Goal: Book appointment/travel/reservation

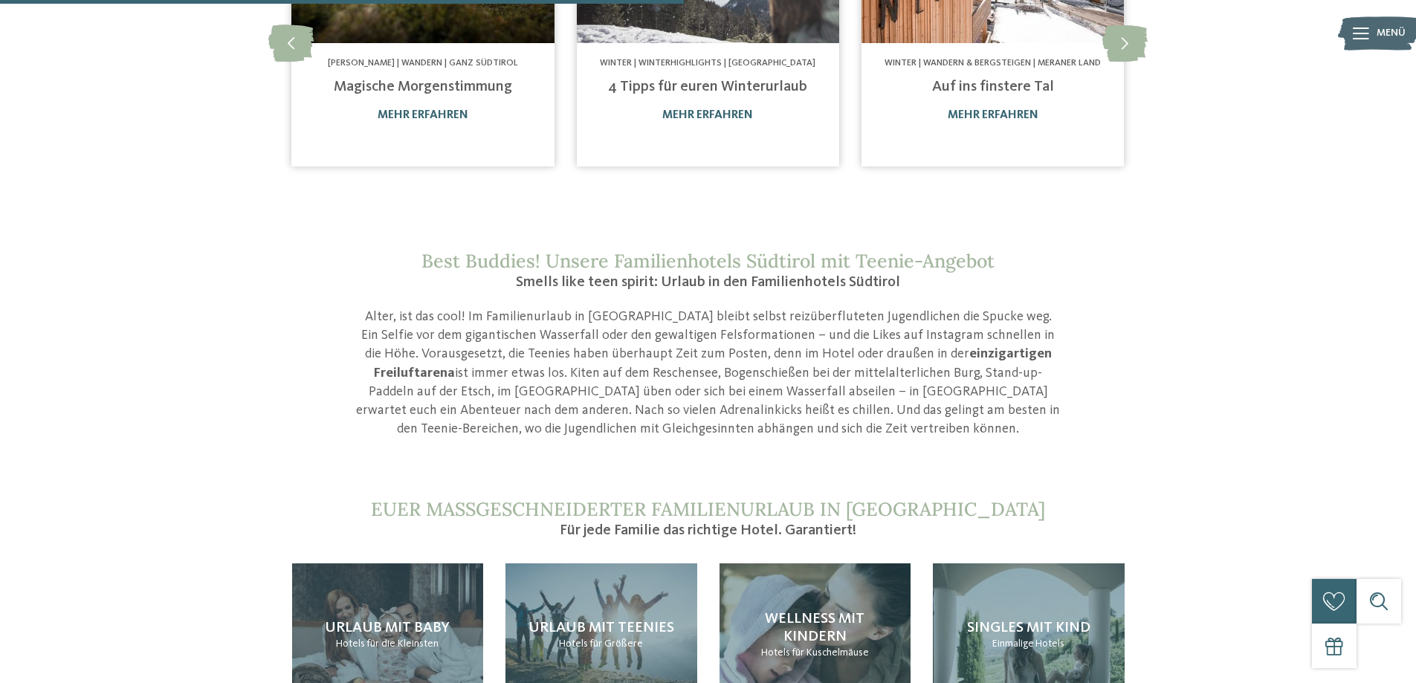
scroll to position [1189, 0]
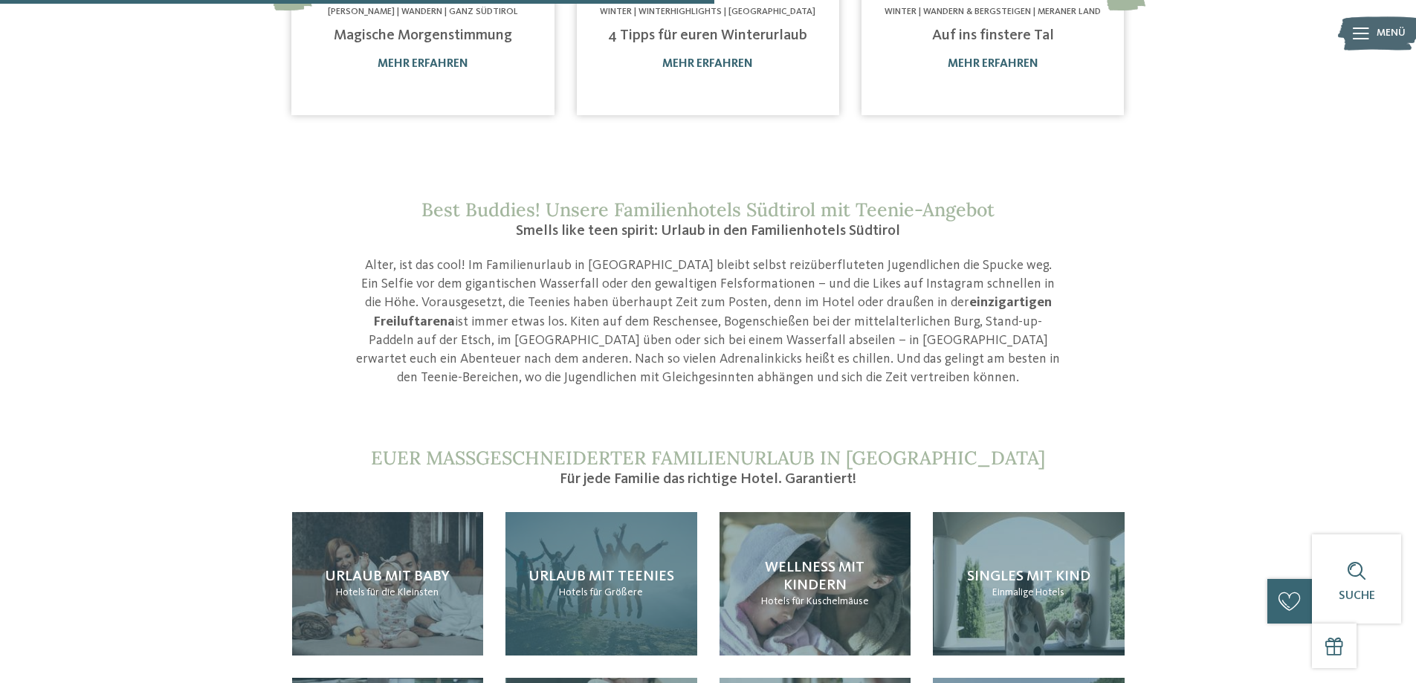
click at [636, 569] on span "Urlaub mit Teenies" at bounding box center [601, 576] width 146 height 15
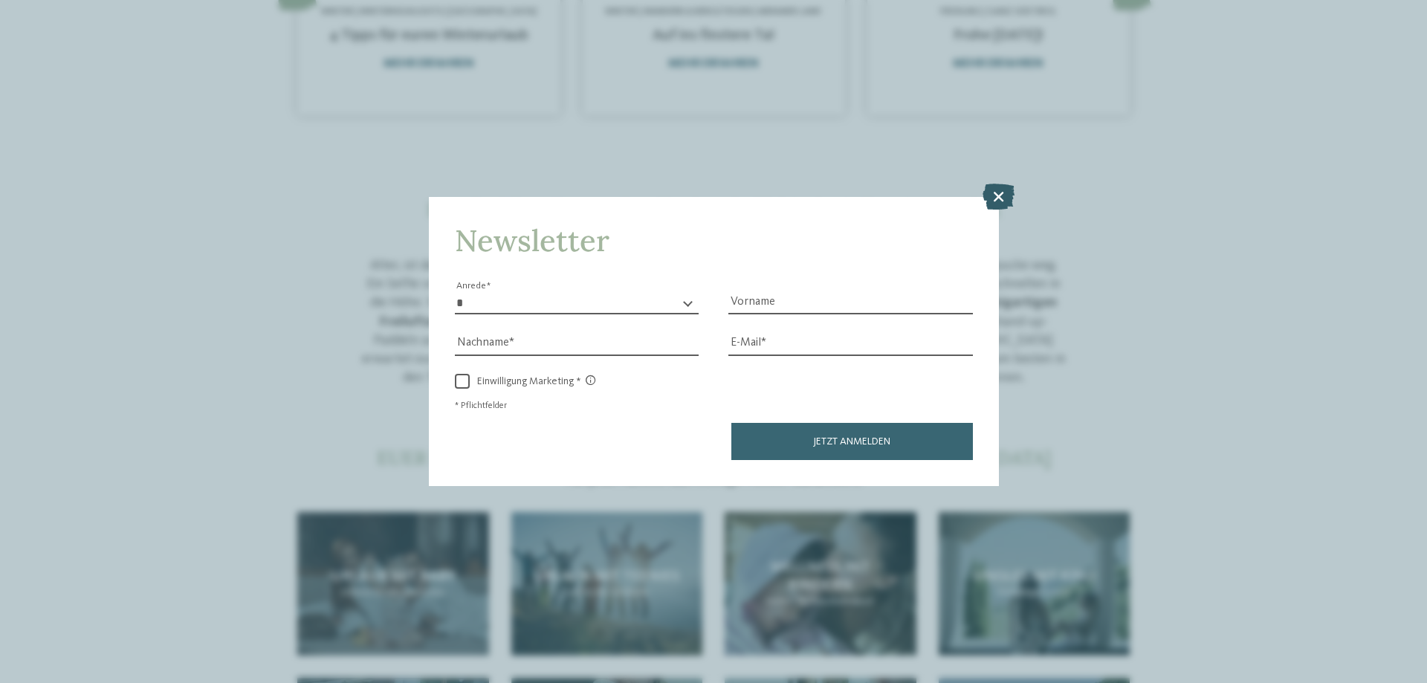
click at [1001, 196] on icon at bounding box center [999, 197] width 32 height 26
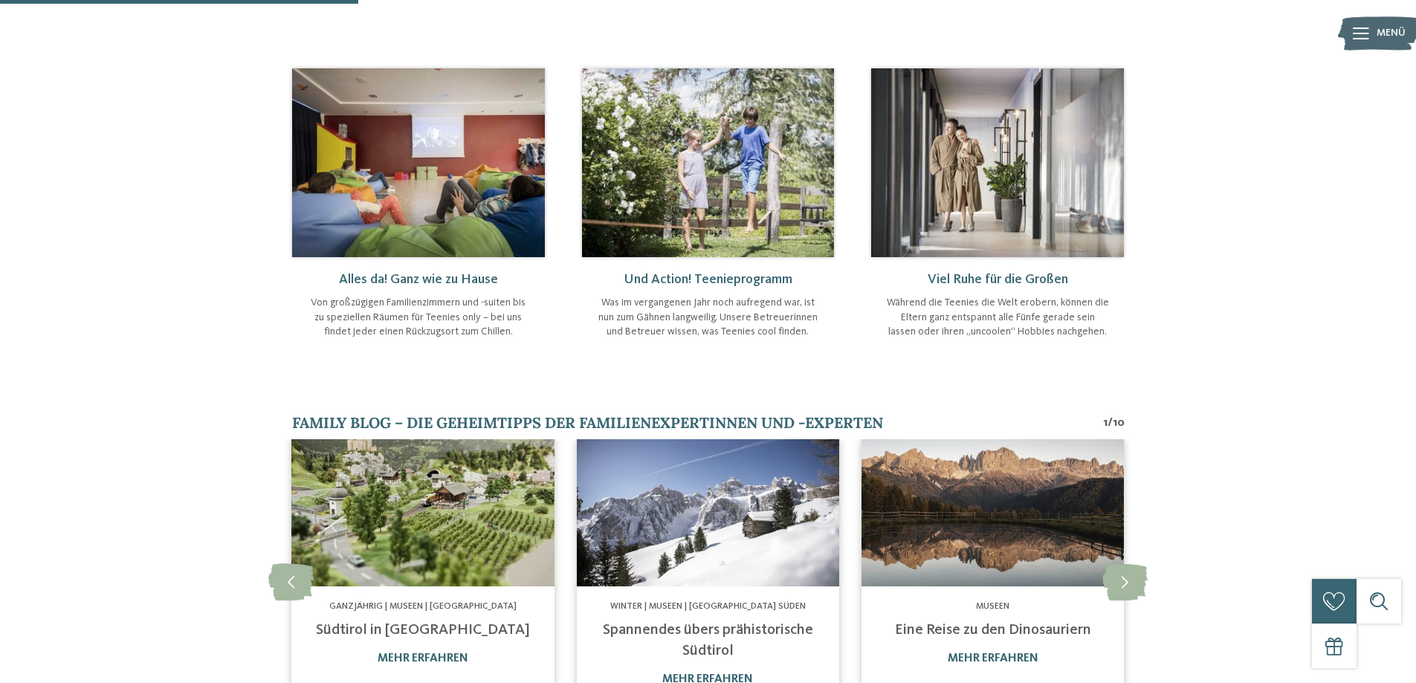
scroll to position [669, 0]
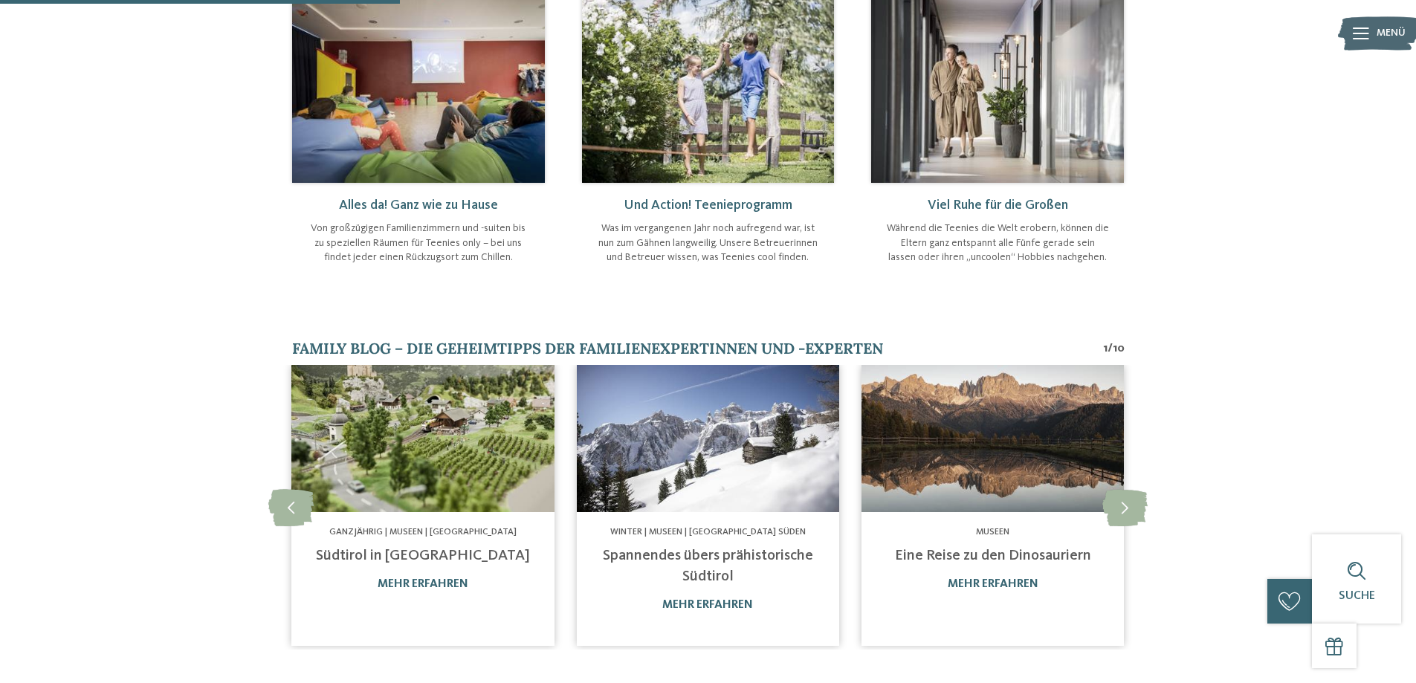
click at [697, 133] on img at bounding box center [708, 88] width 253 height 189
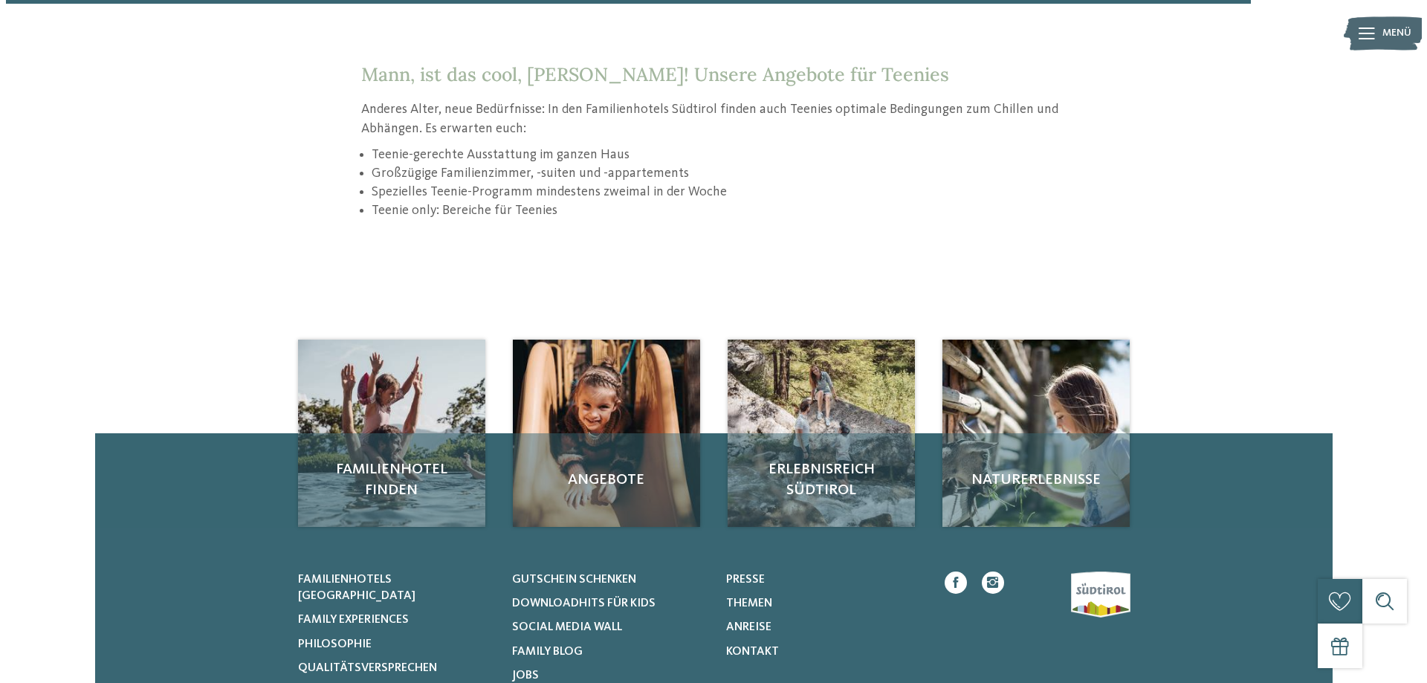
scroll to position [2007, 0]
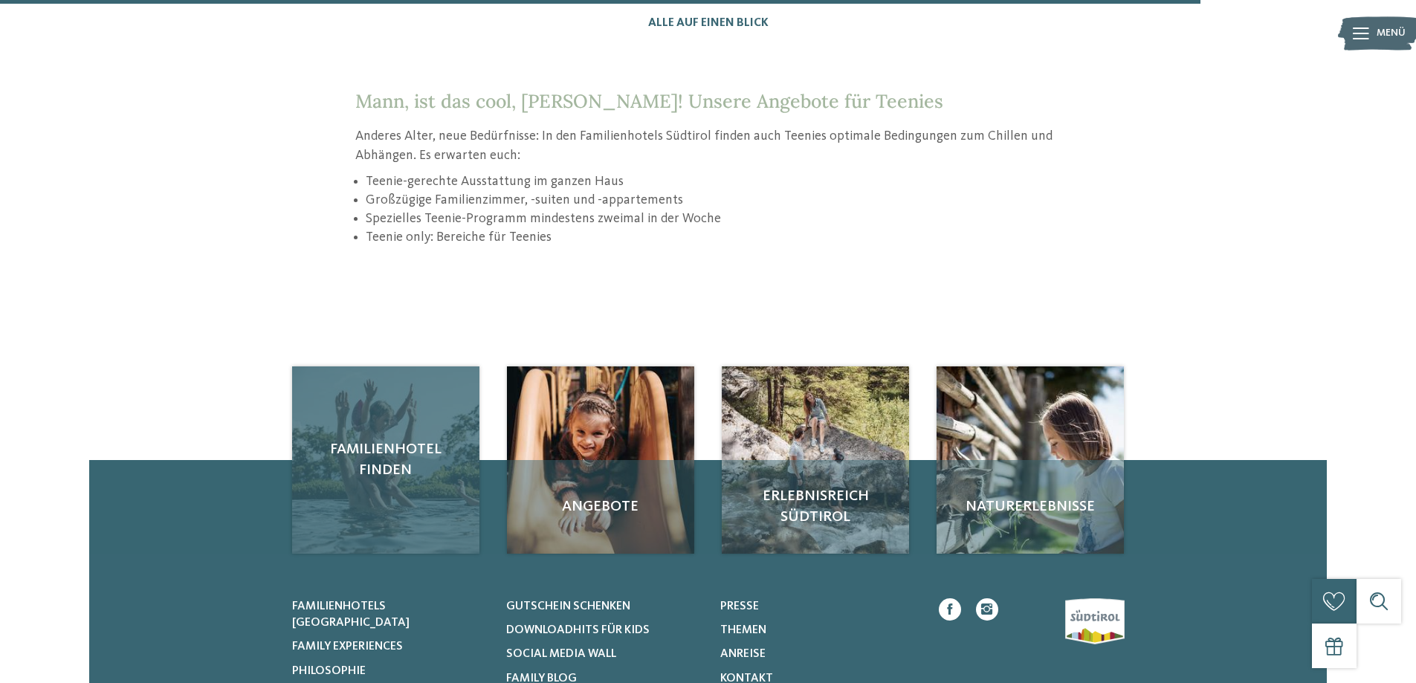
click at [405, 427] on div "Familienhotel finden" at bounding box center [385, 459] width 187 height 187
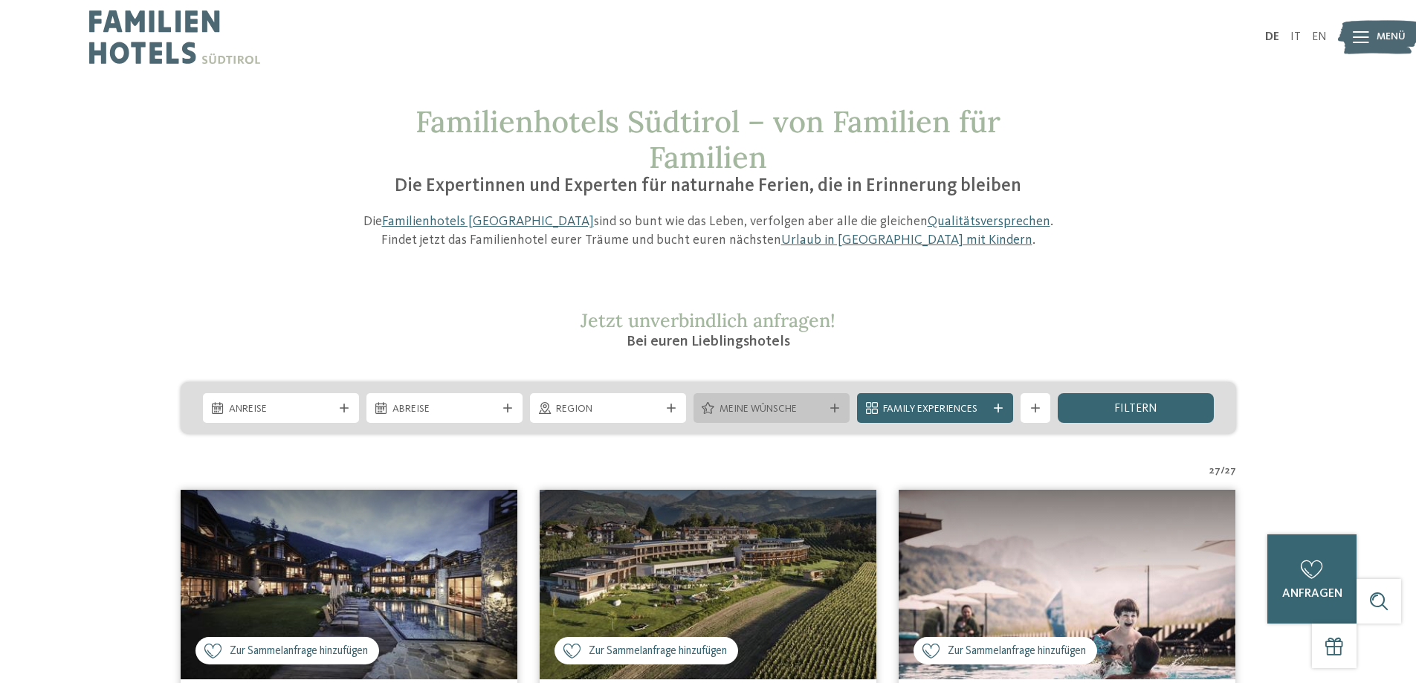
click at [835, 417] on div "Meine Wünsche" at bounding box center [772, 408] width 156 height 30
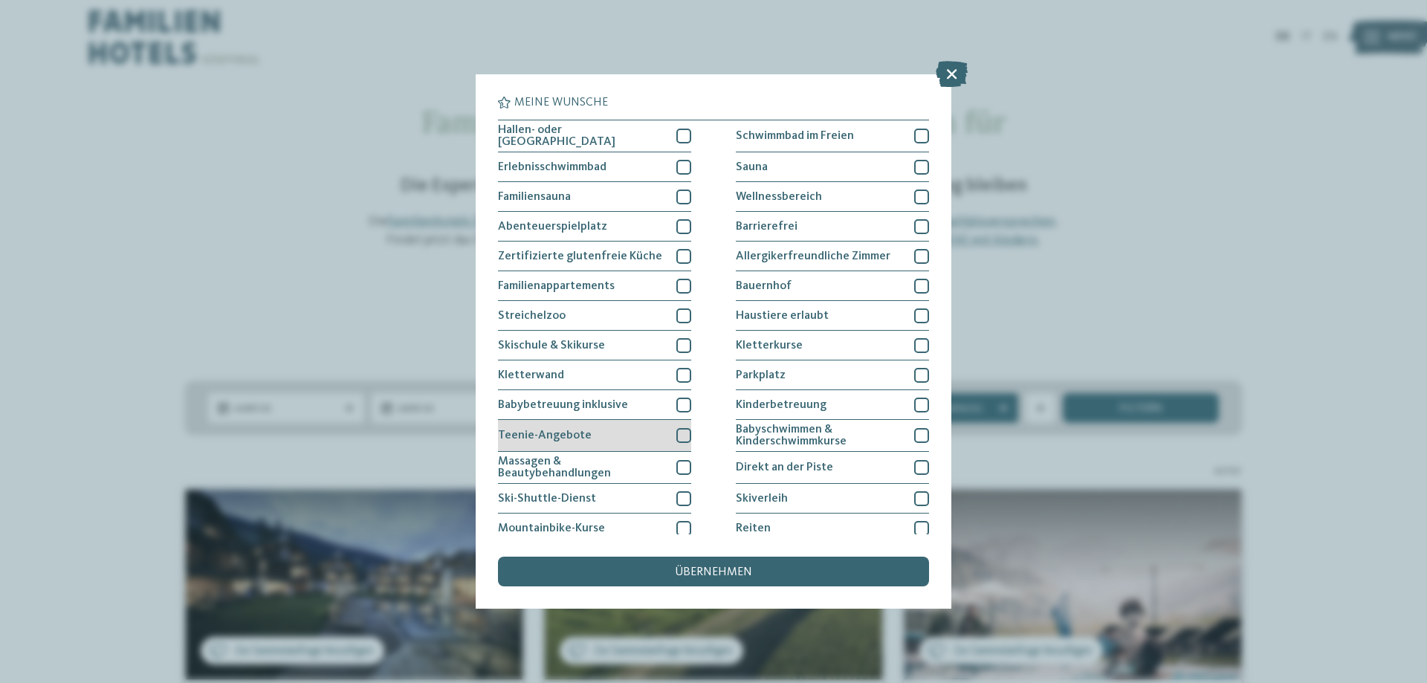
click at [609, 427] on div "Teenie-Angebote" at bounding box center [594, 436] width 193 height 32
click at [665, 575] on div "übernehmen" at bounding box center [713, 572] width 431 height 30
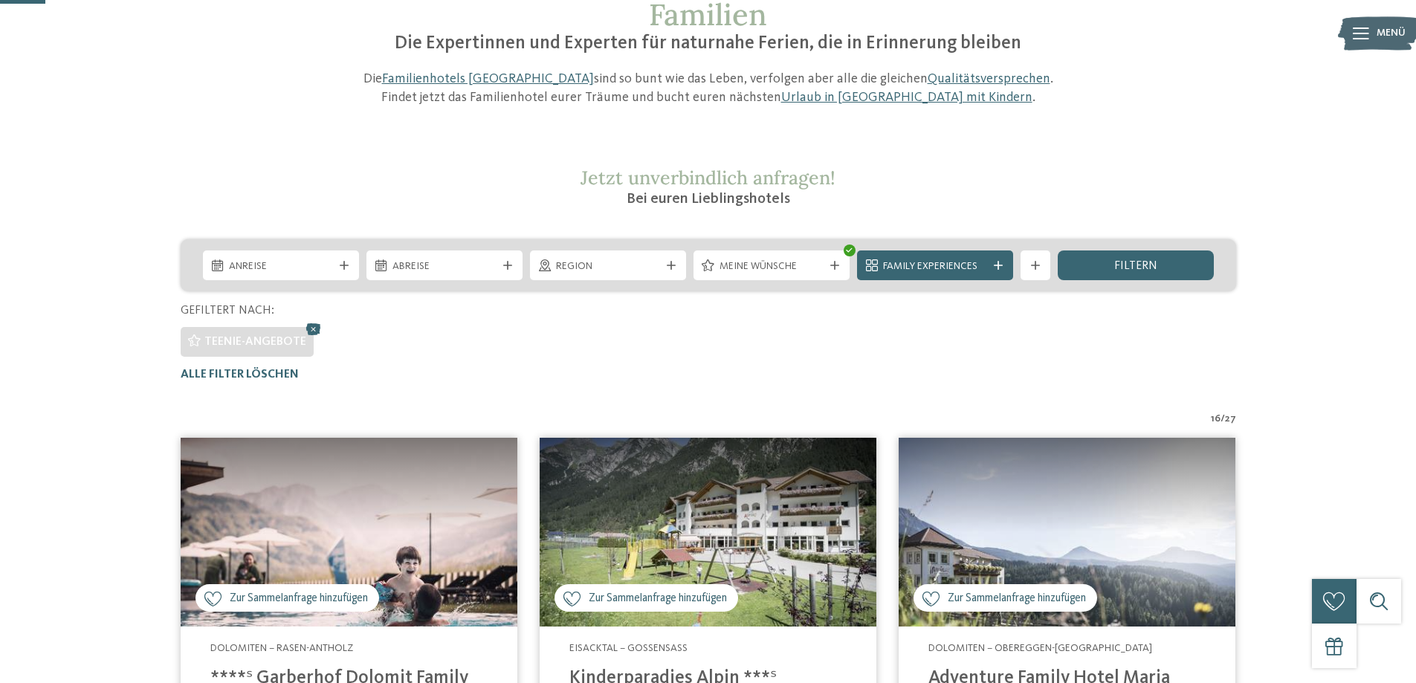
scroll to position [116, 0]
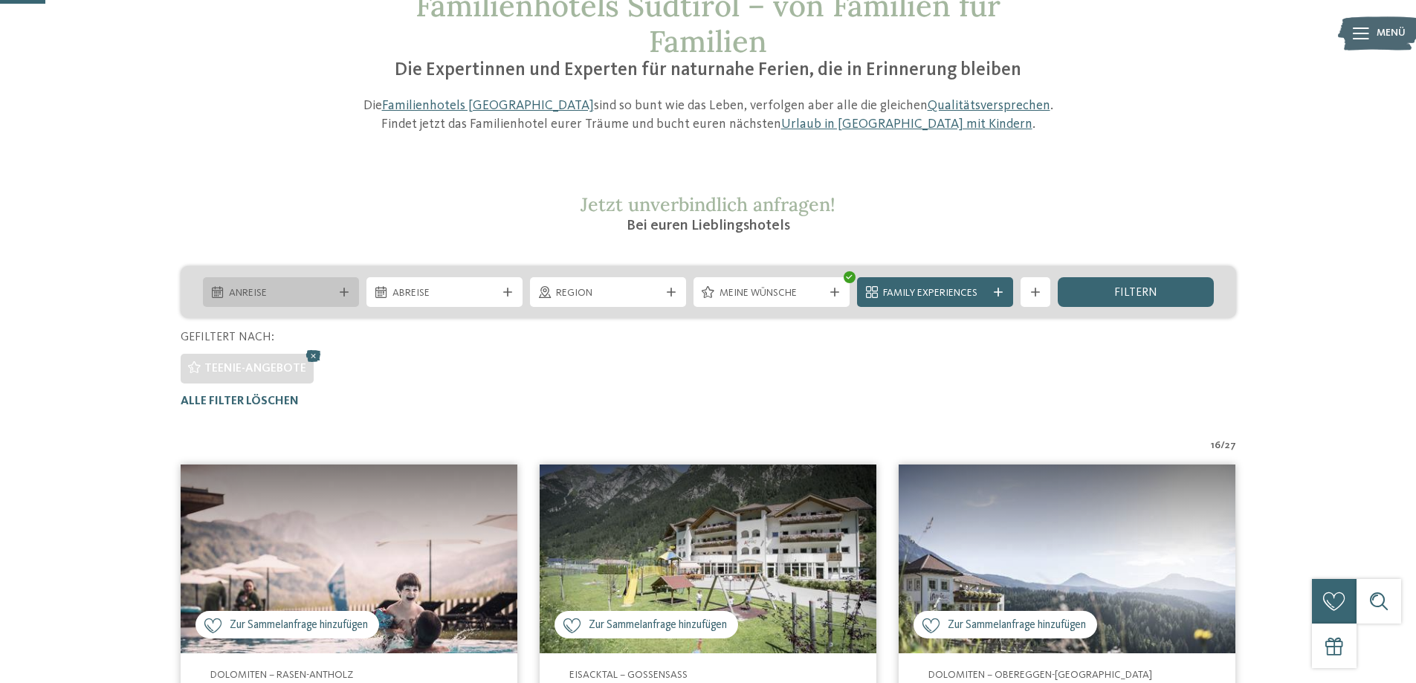
click at [343, 297] on div "Anreise" at bounding box center [281, 292] width 156 height 30
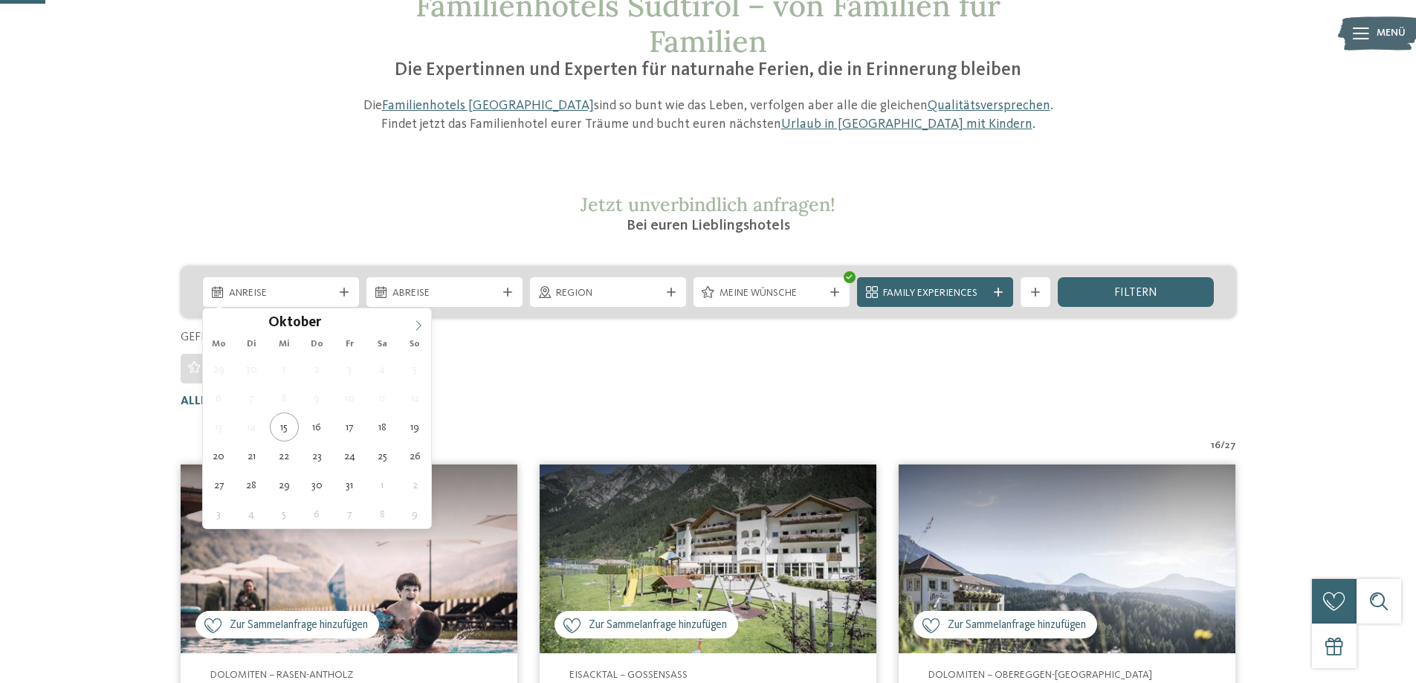
click at [419, 323] on icon at bounding box center [418, 325] width 10 height 10
type input "****"
click at [419, 323] on icon at bounding box center [418, 325] width 10 height 10
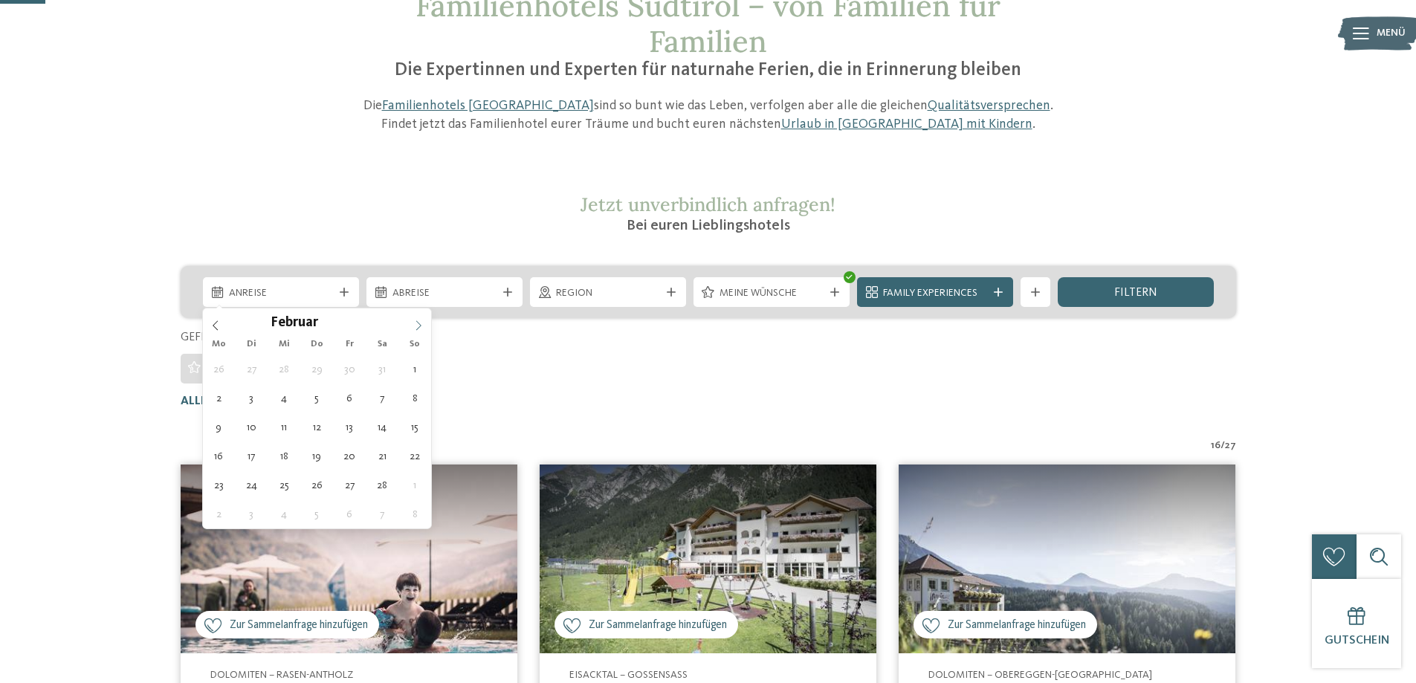
click at [419, 323] on icon at bounding box center [418, 325] width 10 height 10
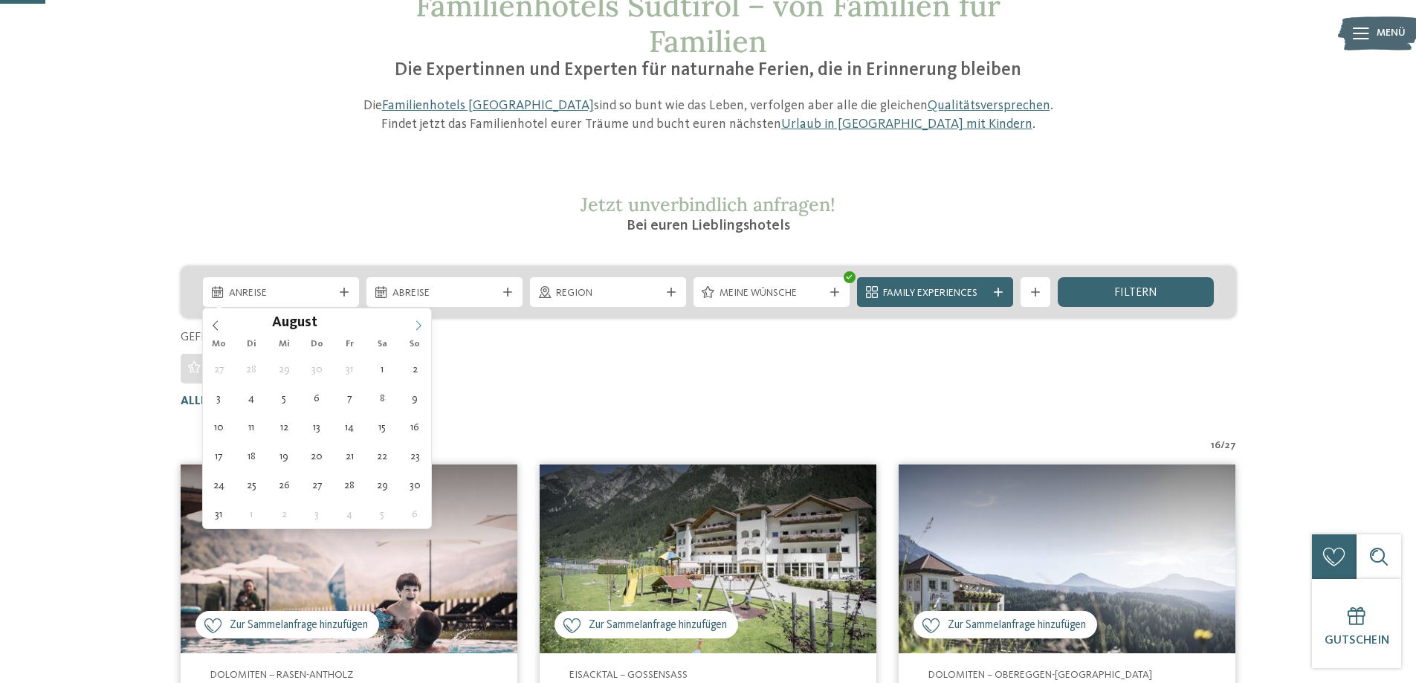
click at [419, 323] on icon at bounding box center [418, 325] width 10 height 10
type div "[DATE]"
type input "****"
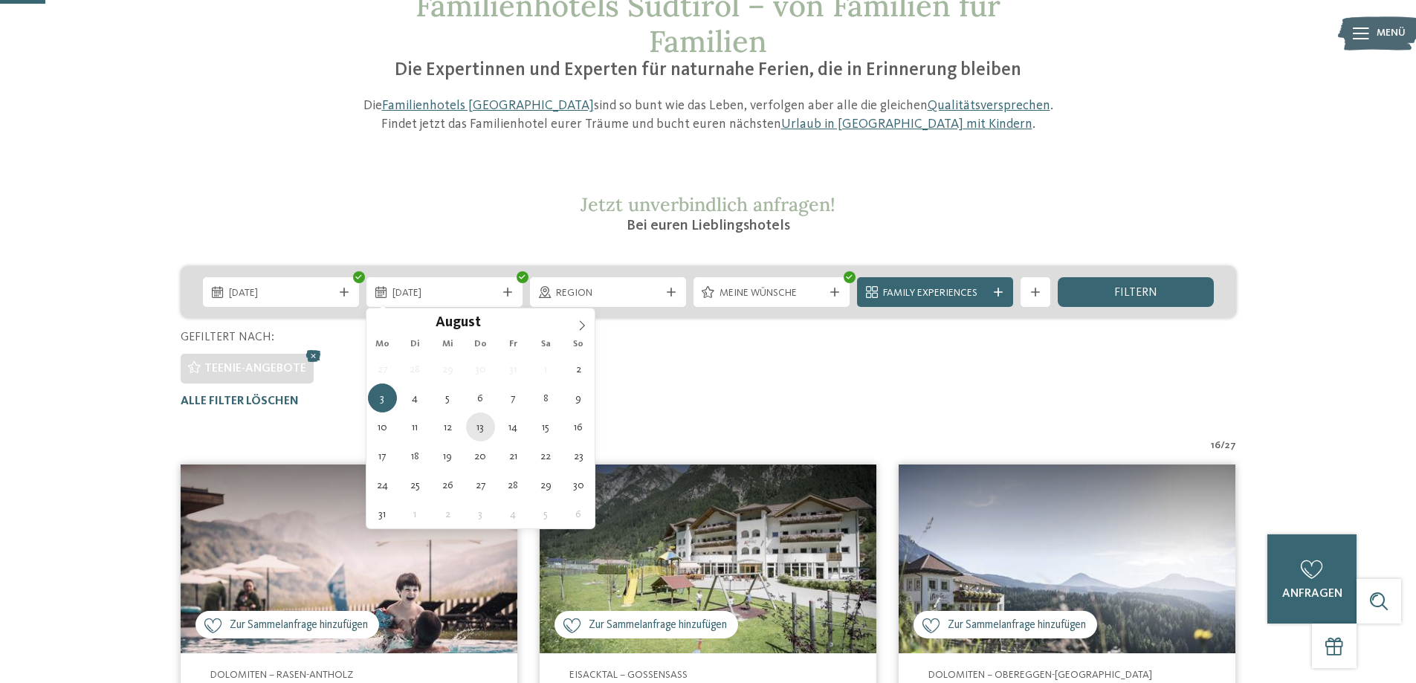
type div "[DATE]"
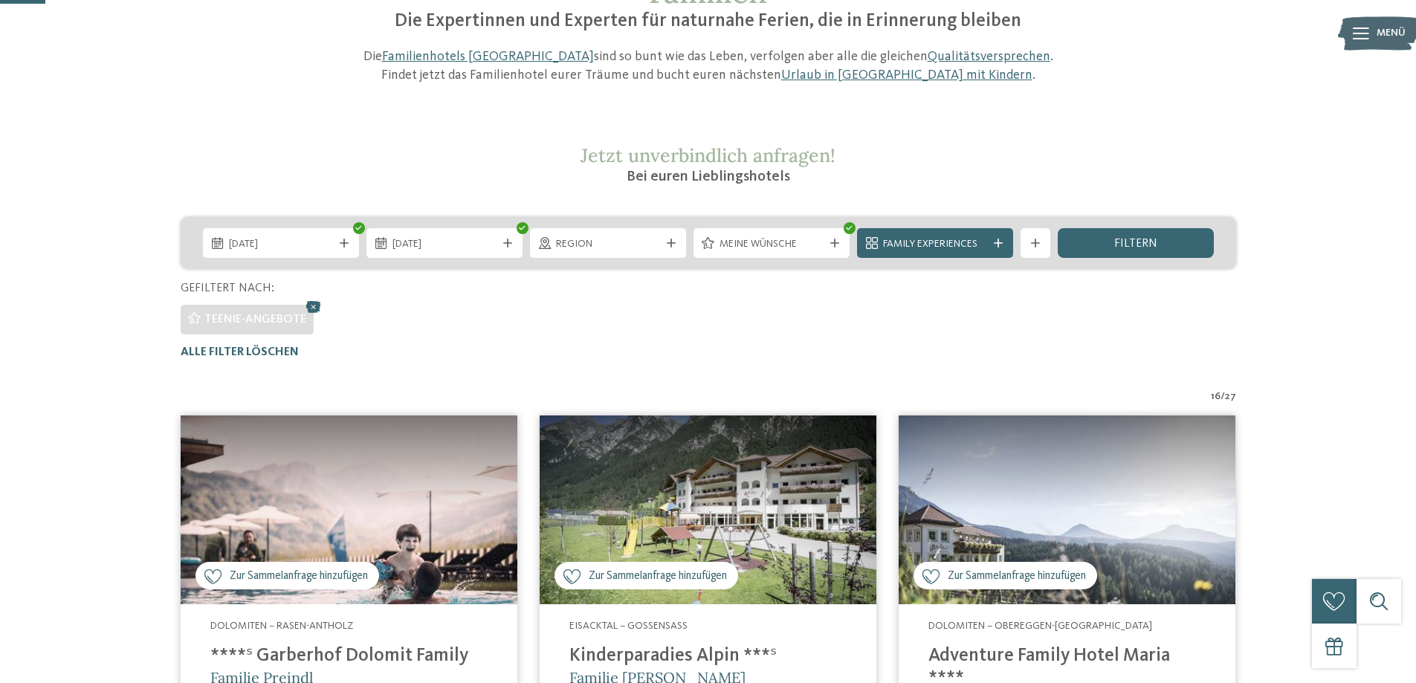
scroll to position [190, 0]
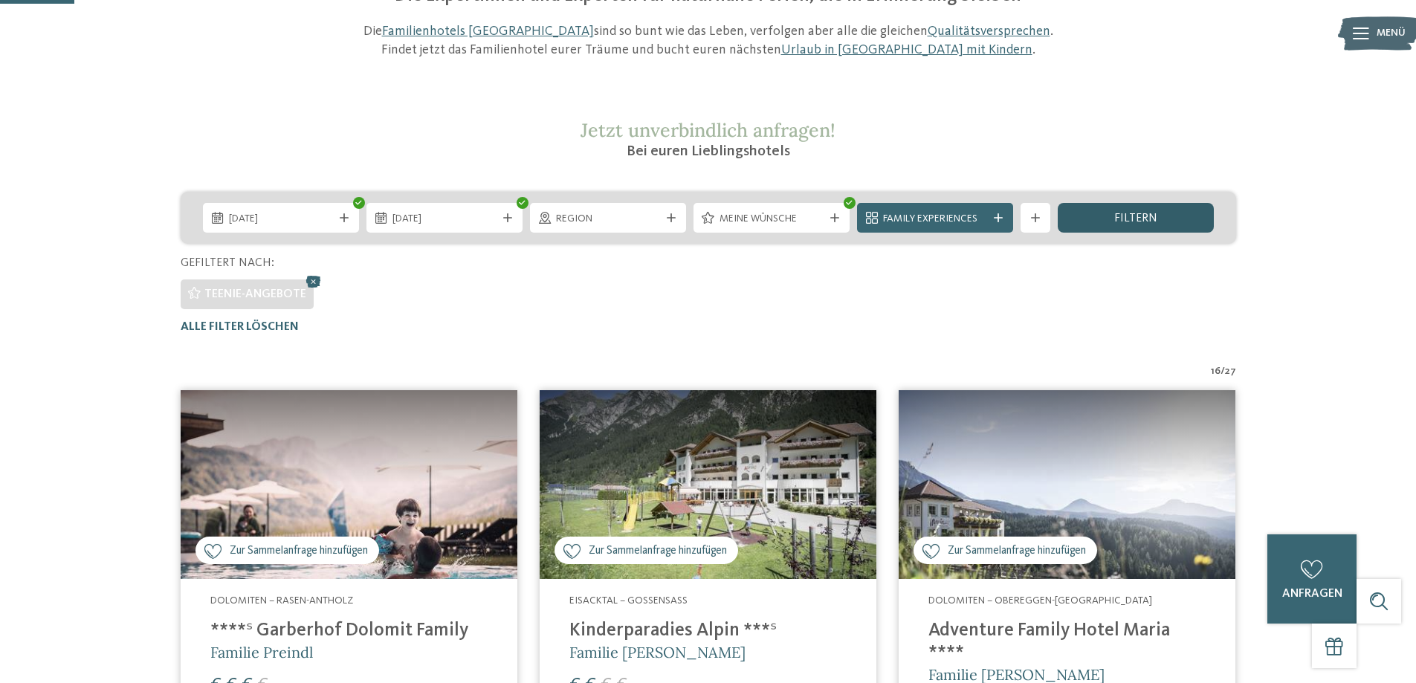
click at [1128, 218] on span "filtern" at bounding box center [1135, 219] width 43 height 12
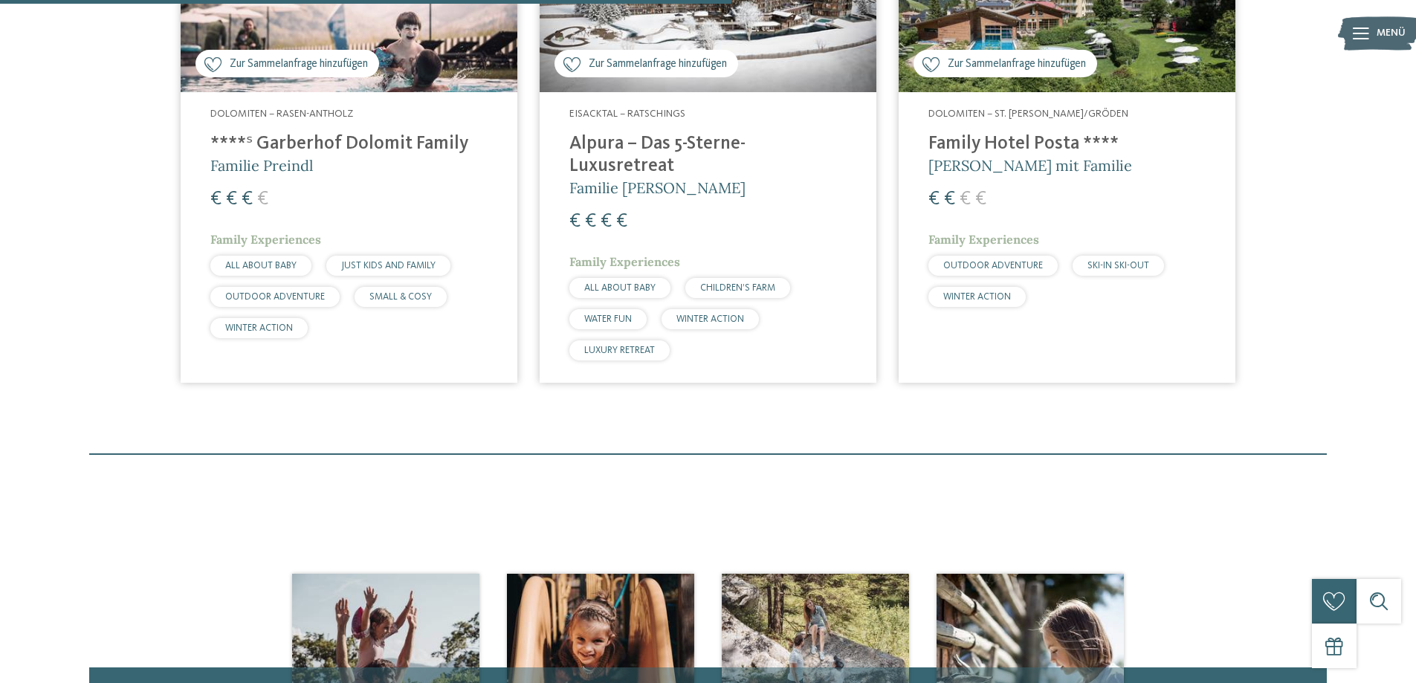
scroll to position [636, 0]
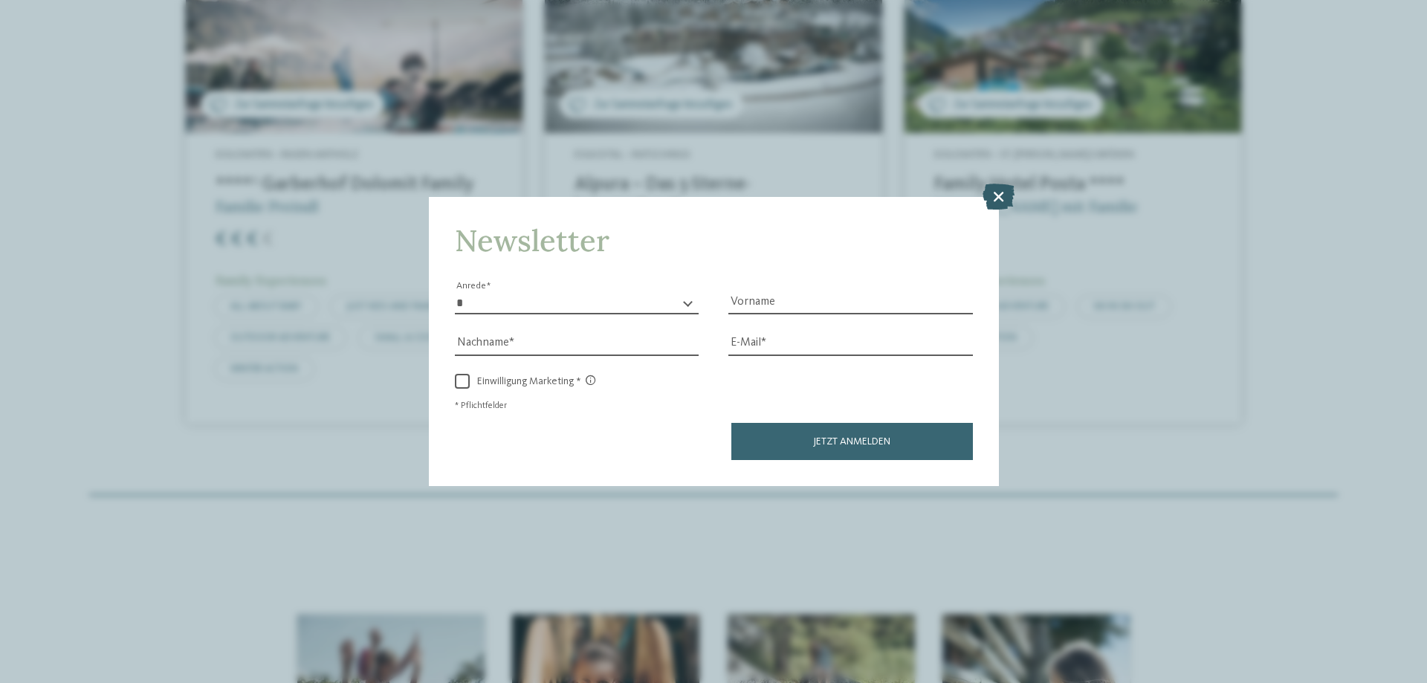
click at [992, 189] on icon at bounding box center [999, 197] width 32 height 26
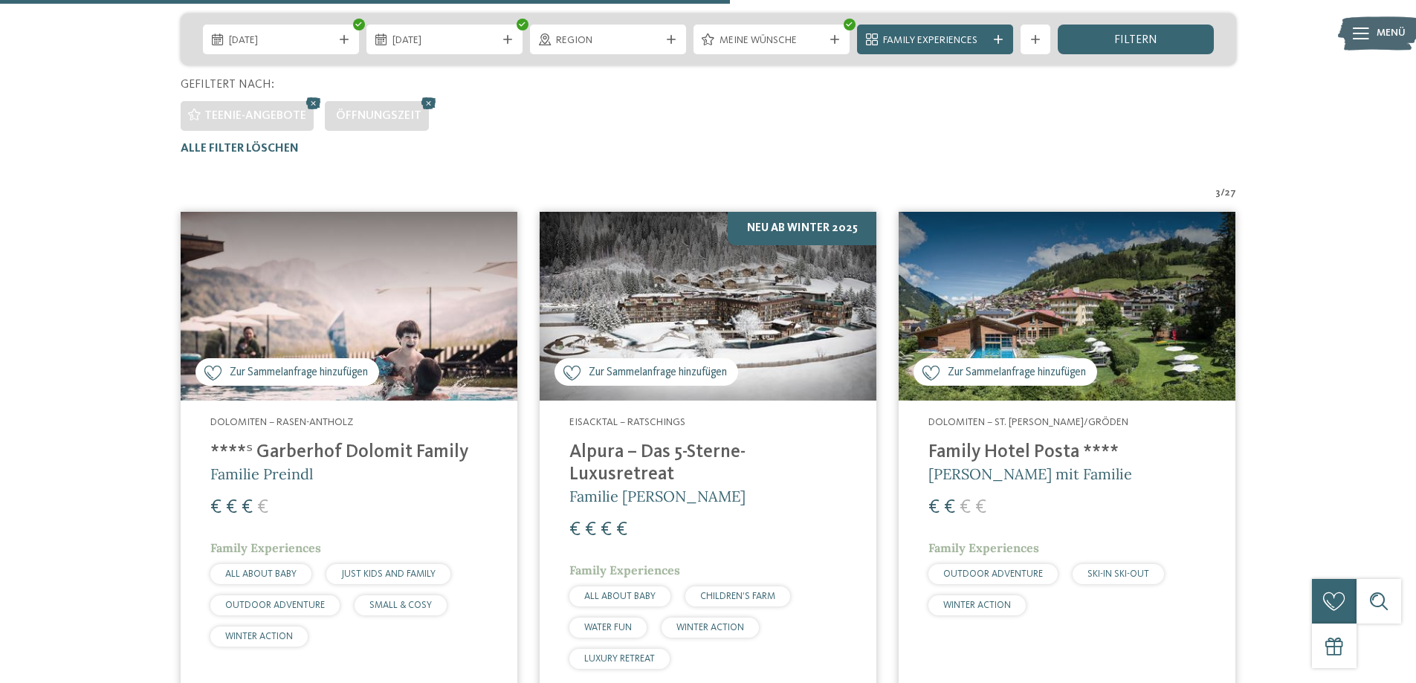
scroll to position [42, 0]
